Goal: Task Accomplishment & Management: Manage account settings

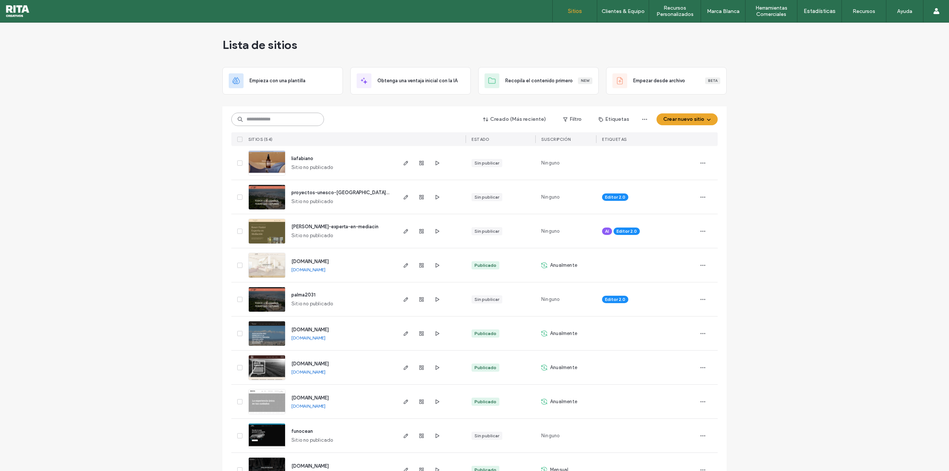
click at [271, 118] on input at bounding box center [277, 119] width 93 height 13
click at [269, 117] on input at bounding box center [277, 119] width 93 height 13
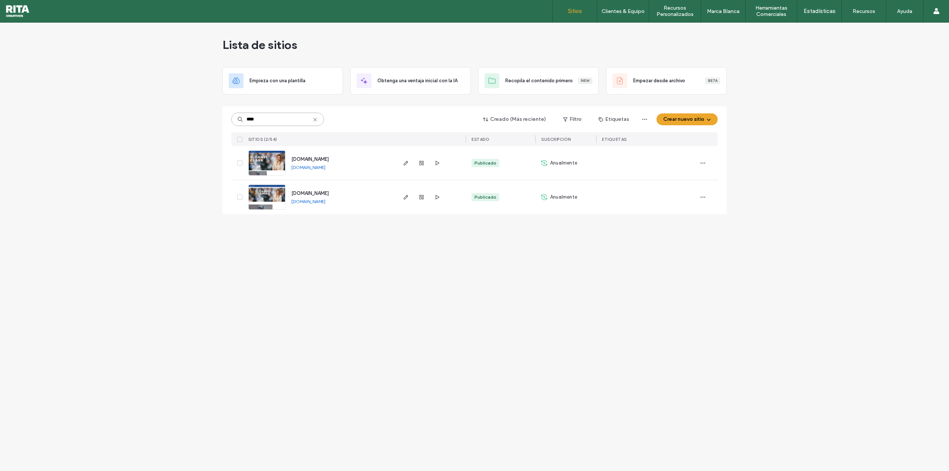
type input "****"
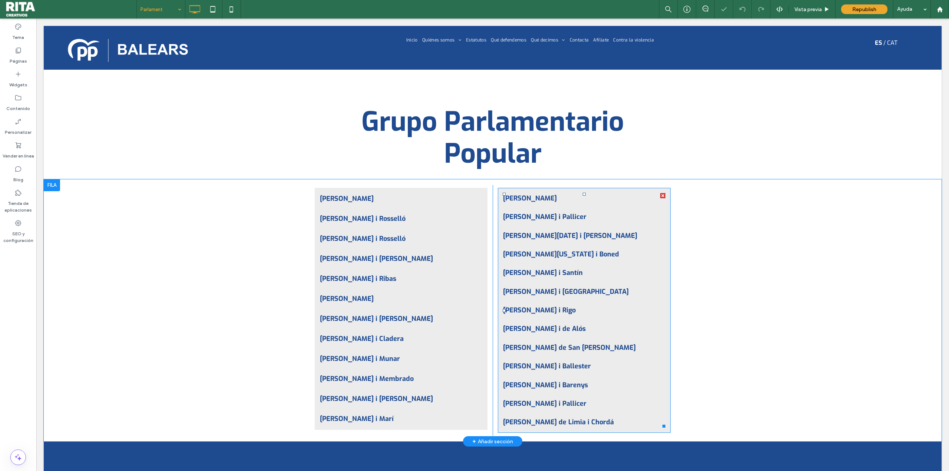
scroll to position [106, 0]
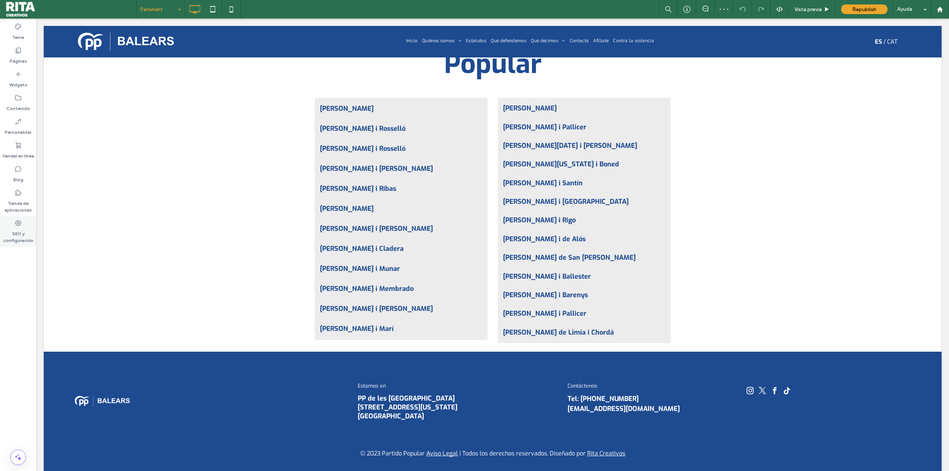
click at [17, 236] on label "SEO y configuración" at bounding box center [18, 235] width 36 height 17
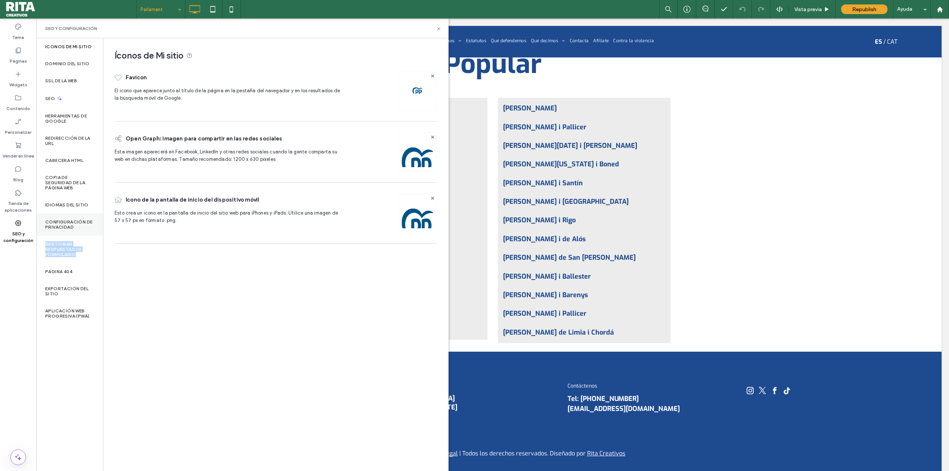
drag, startPoint x: 77, startPoint y: 254, endPoint x: 82, endPoint y: 229, distance: 24.7
click at [83, 229] on div "Íconos de Mi sitio Dominio del sitio SSL de la web SEO Herramientas de Google R…" at bounding box center [69, 254] width 67 height 433
click at [84, 188] on label "Copia de seguridad de la página web" at bounding box center [69, 183] width 49 height 16
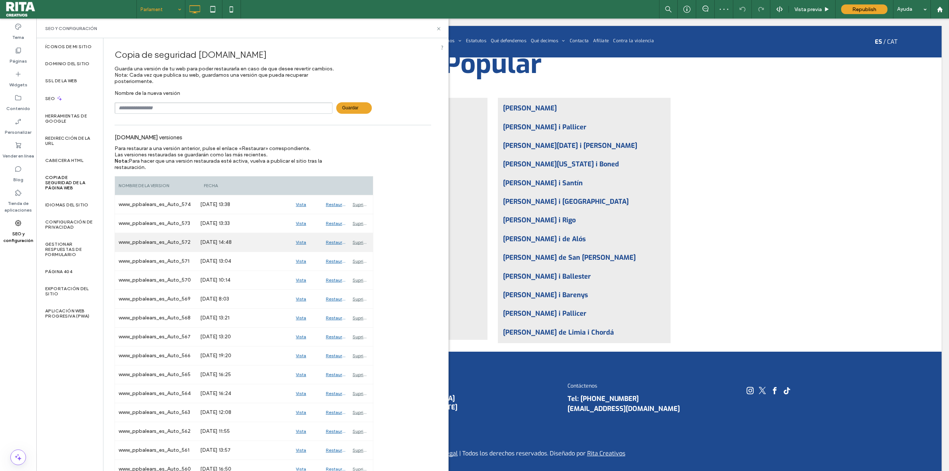
click at [302, 241] on div "Vista previa" at bounding box center [307, 242] width 30 height 19
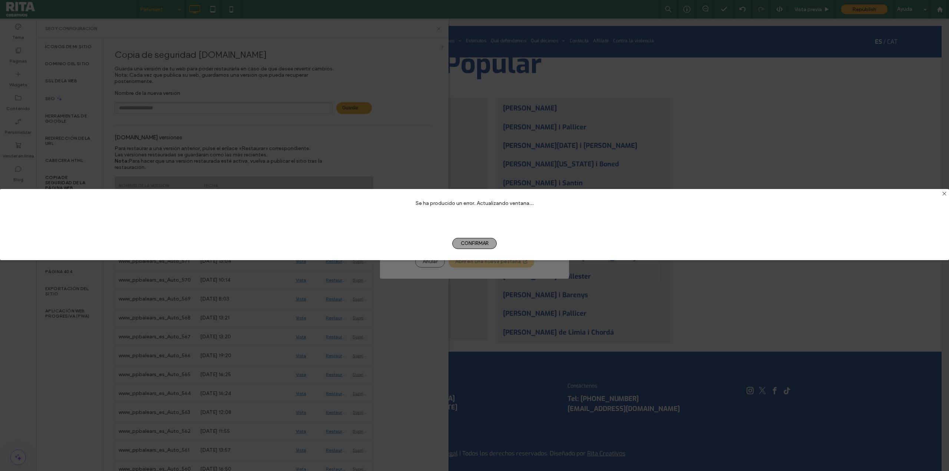
click at [472, 244] on span "Confirmar" at bounding box center [474, 243] width 44 height 11
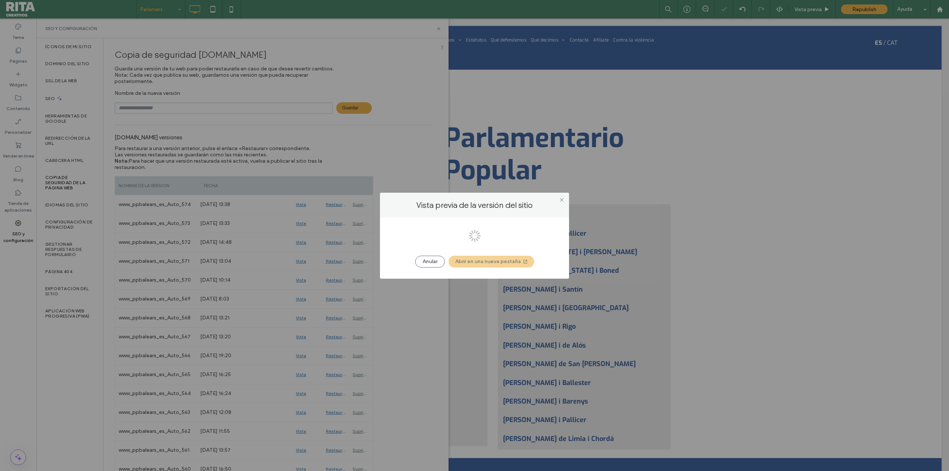
scroll to position [0, 0]
click at [561, 199] on icon at bounding box center [562, 200] width 6 height 6
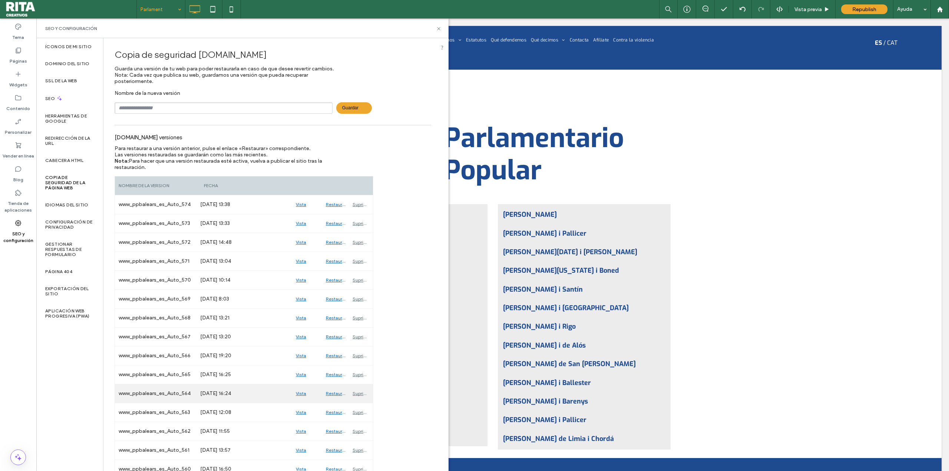
click at [298, 393] on div "Vista previa" at bounding box center [307, 393] width 30 height 19
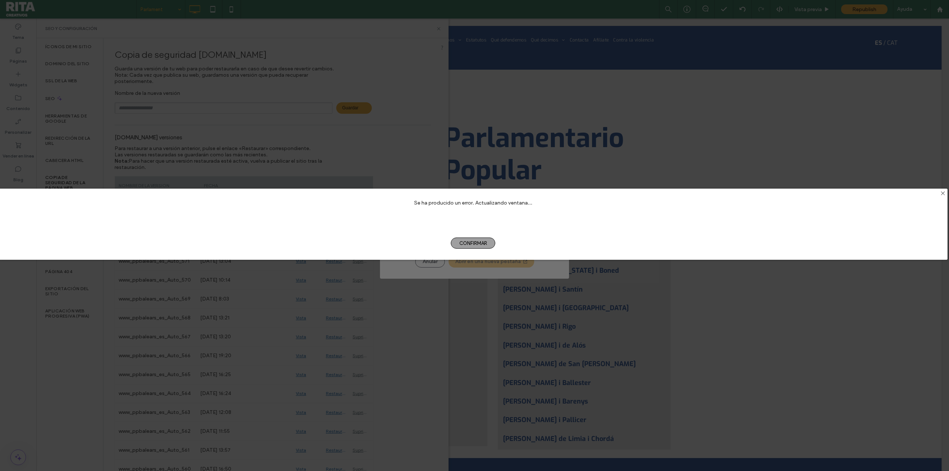
drag, startPoint x: 498, startPoint y: 245, endPoint x: 492, endPoint y: 242, distance: 6.8
click at [495, 243] on div "Confirmar NO" at bounding box center [473, 242] width 949 height 33
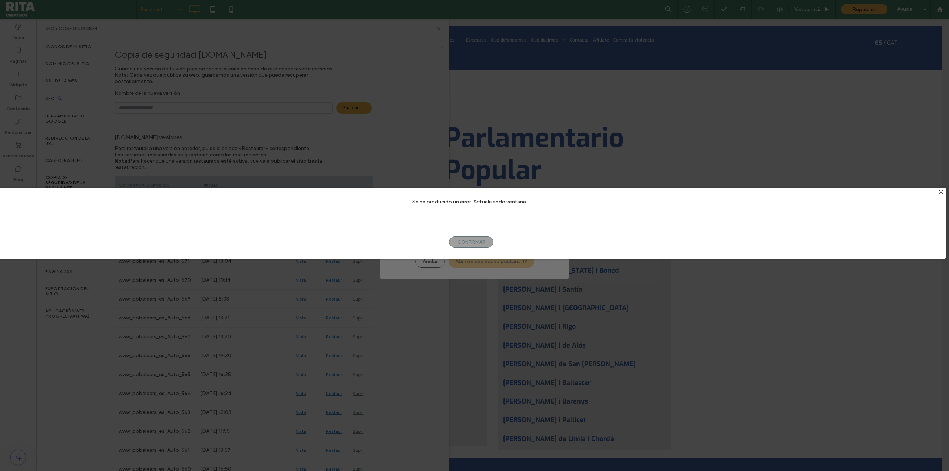
click at [491, 242] on span "Confirmar" at bounding box center [471, 241] width 44 height 11
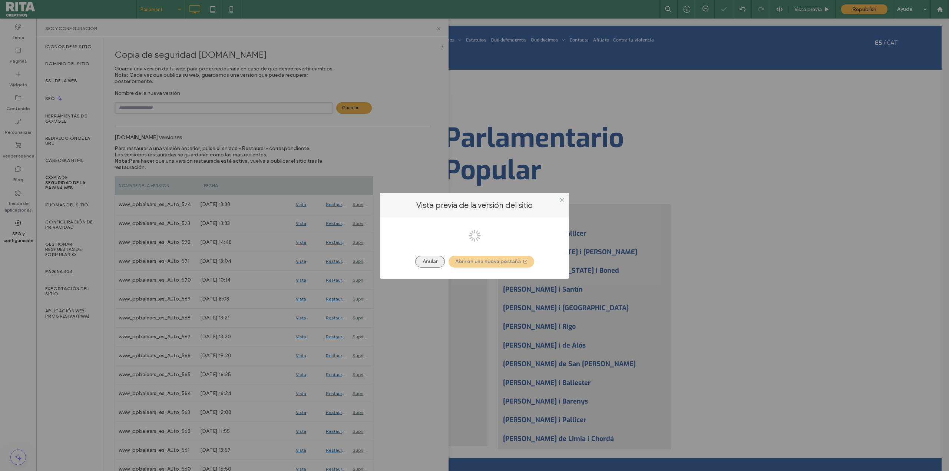
click at [434, 261] on button "Anular" at bounding box center [430, 262] width 30 height 12
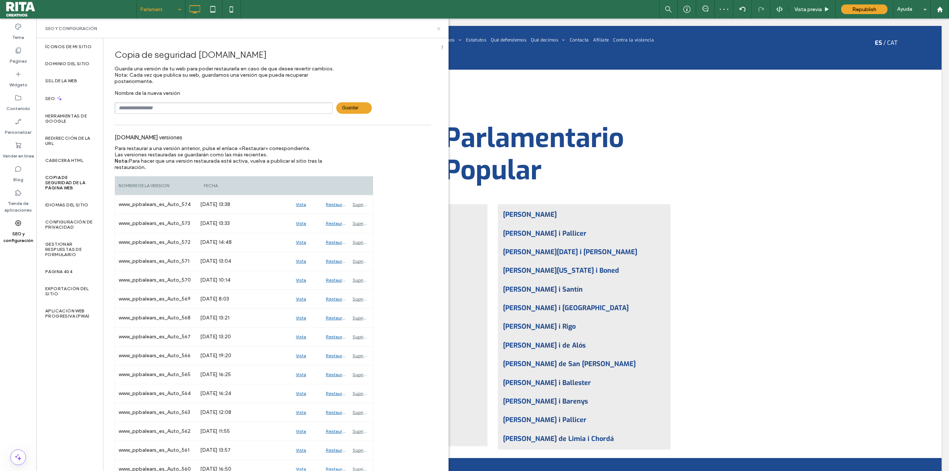
click at [437, 30] on icon at bounding box center [439, 29] width 6 height 6
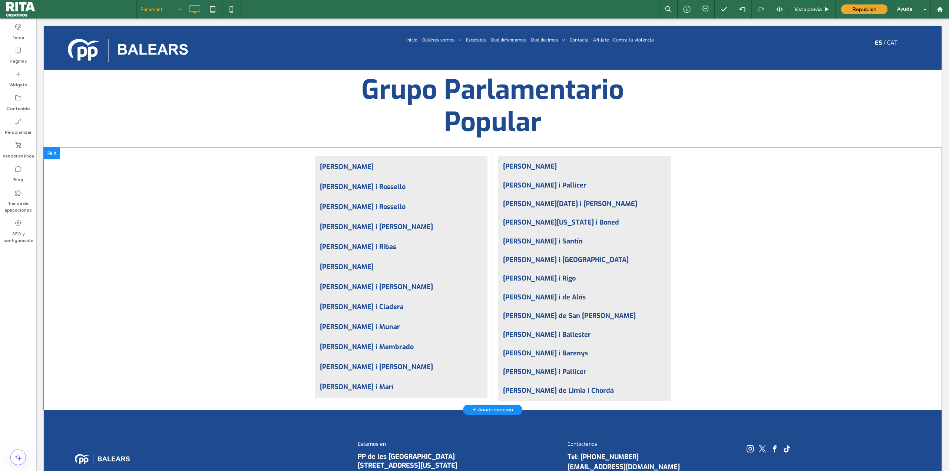
scroll to position [123, 0]
